Goal: Find specific page/section: Find specific page/section

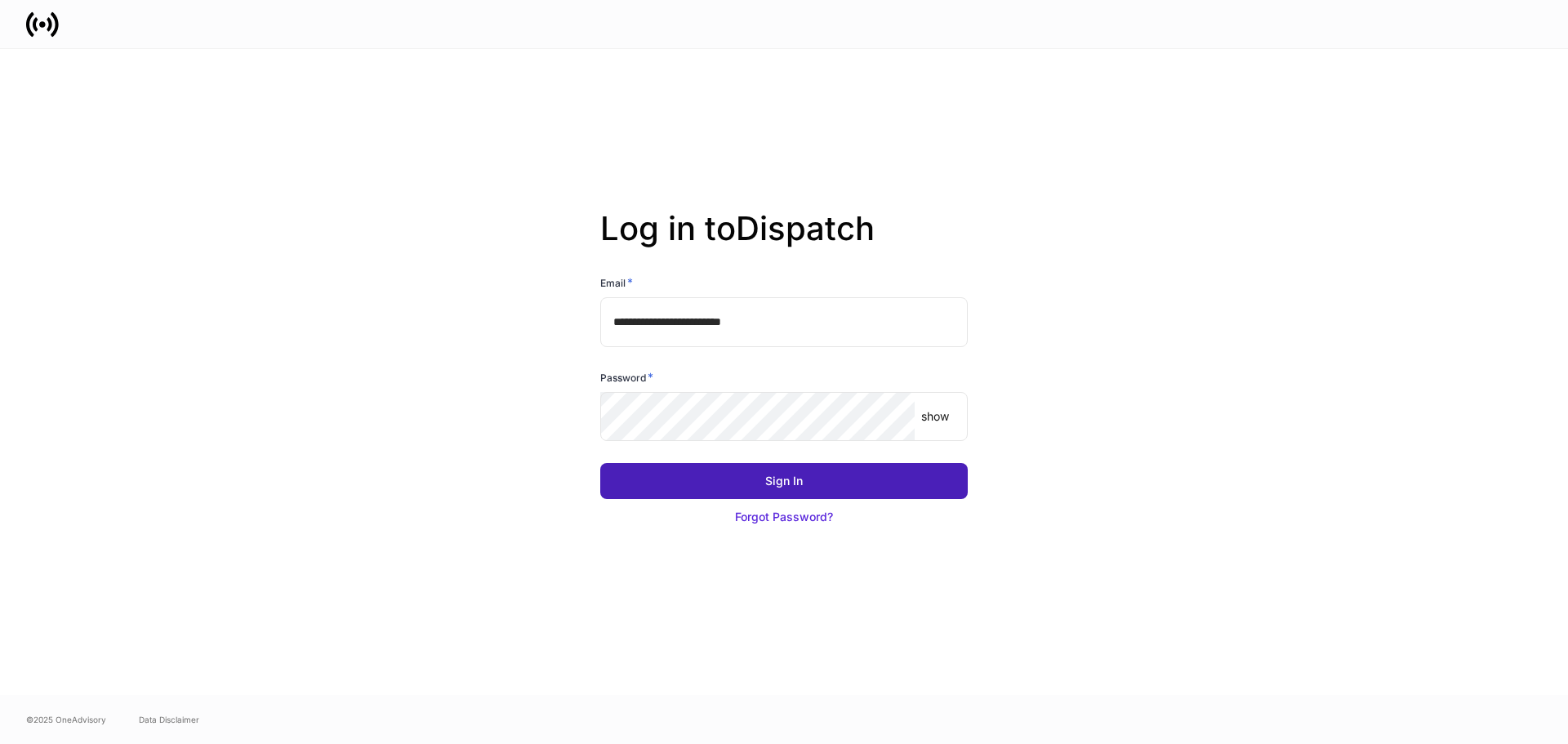
click at [672, 470] on button "Sign In" at bounding box center [784, 481] width 368 height 36
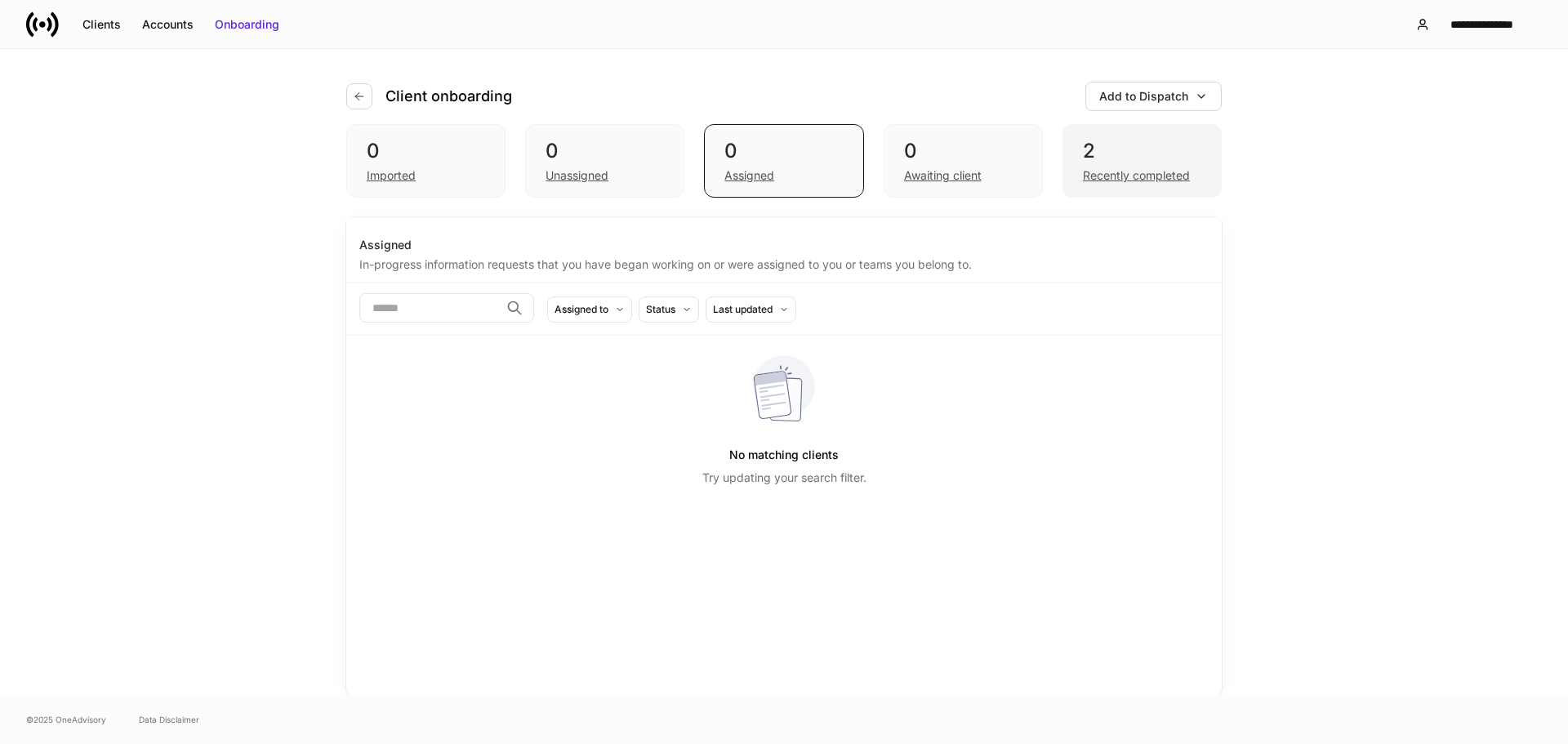
click at [1149, 149] on div "2" at bounding box center [1142, 150] width 118 height 26
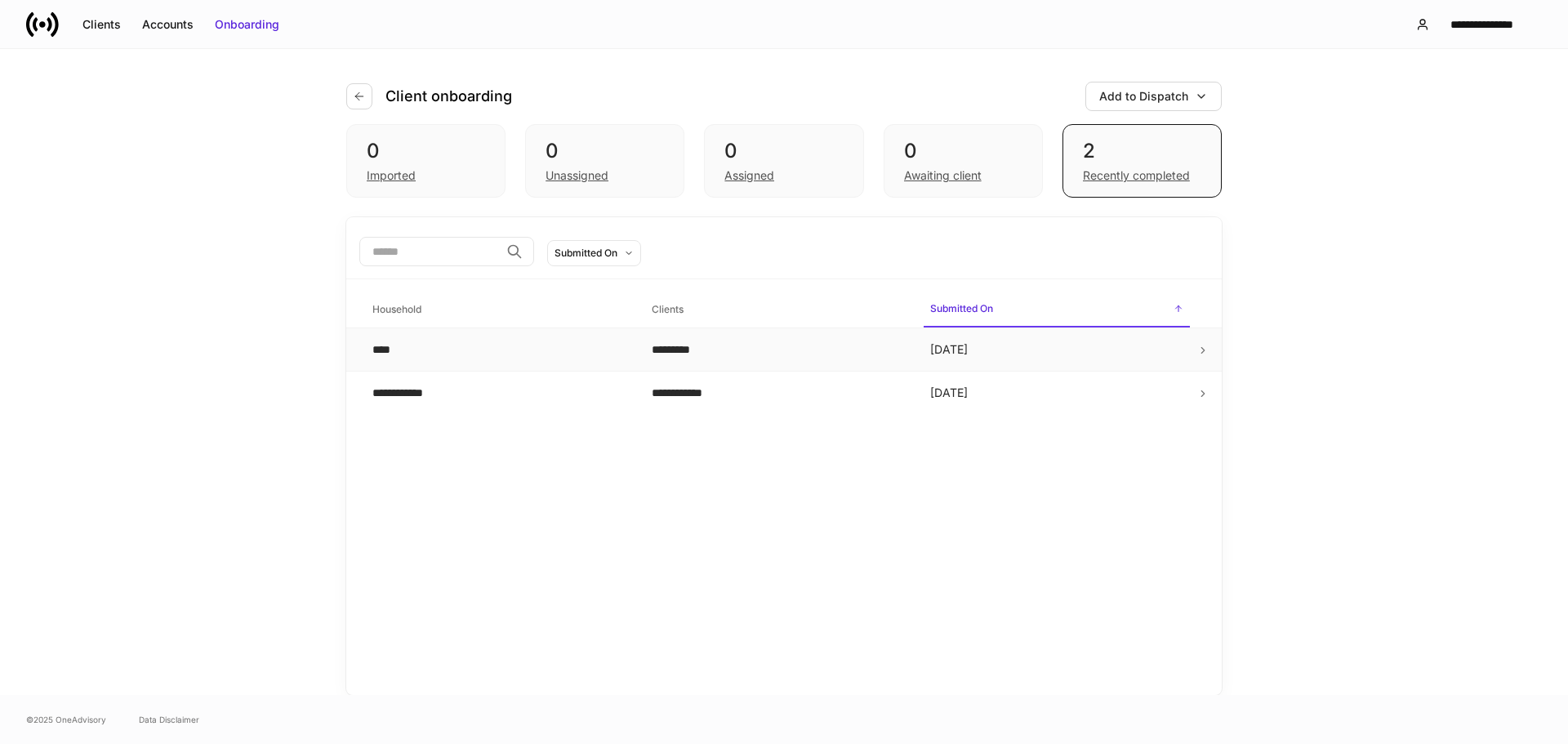
click at [1056, 349] on td "Yesterday" at bounding box center [1057, 350] width 279 height 43
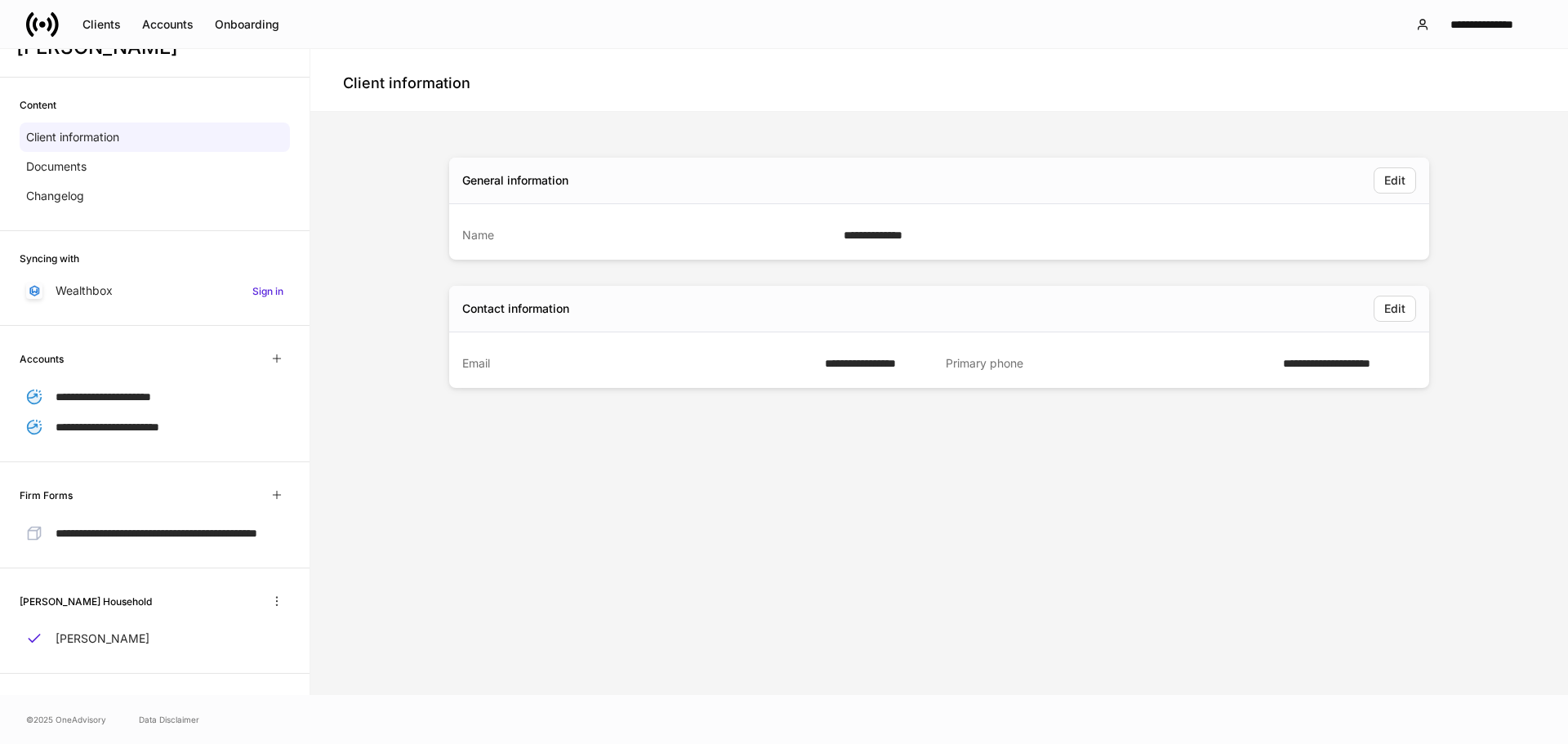
scroll to position [90, 0]
